Goal: Task Accomplishment & Management: Complete application form

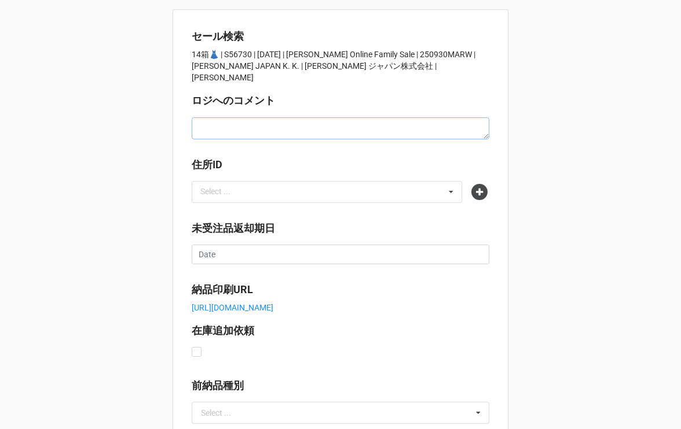
click at [208, 132] on textarea at bounding box center [340, 128] width 297 height 22
paste textarea "2 (①[DATE] 9:00までの受注②10/6)"
type textarea "x"
type textarea "2 (①[DATE] 9:00までの受注②10/6)"
drag, startPoint x: 202, startPoint y: 130, endPoint x: 184, endPoint y: 128, distance: 18.0
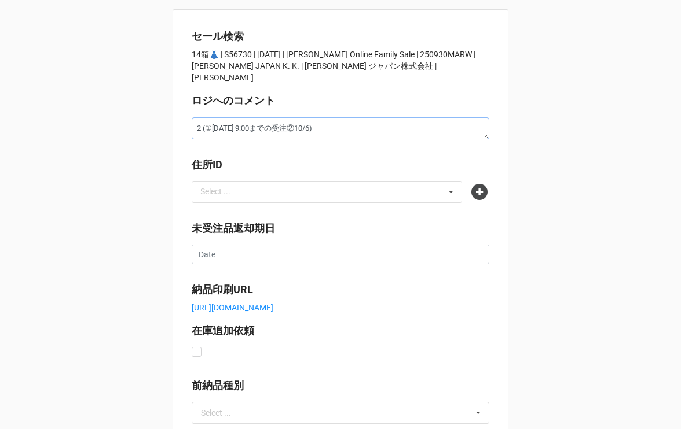
type textarea "x"
type textarea "①[DATE] 9:00までの受注②10/6)"
click at [314, 130] on textarea "①[DATE] 9:00までの受注②10/6)" at bounding box center [340, 128] width 297 height 22
type textarea "x"
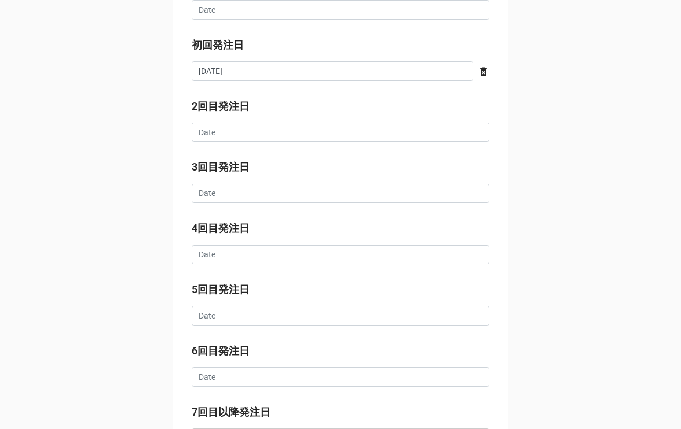
scroll to position [829, 0]
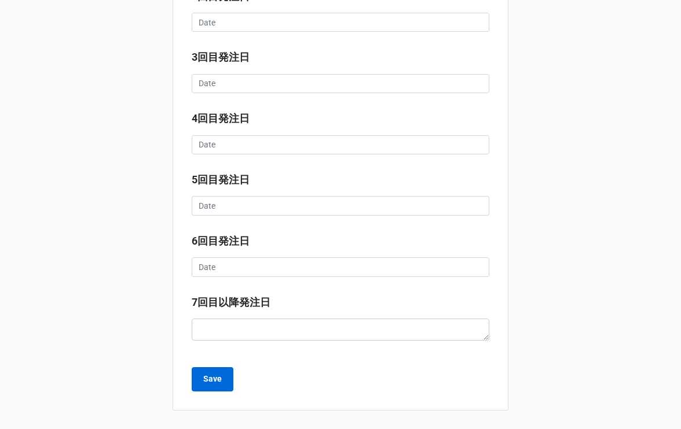
type textarea "①[DATE] 9:00までの受注②10/6"
click at [216, 381] on b "Save" at bounding box center [212, 379] width 19 height 12
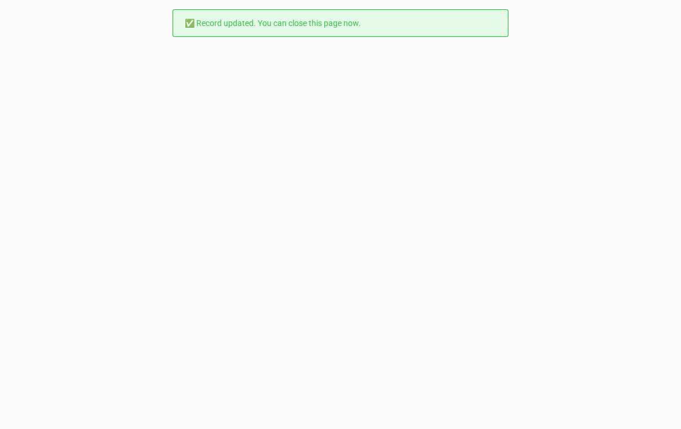
scroll to position [0, 0]
